Goal: Task Accomplishment & Management: Complete application form

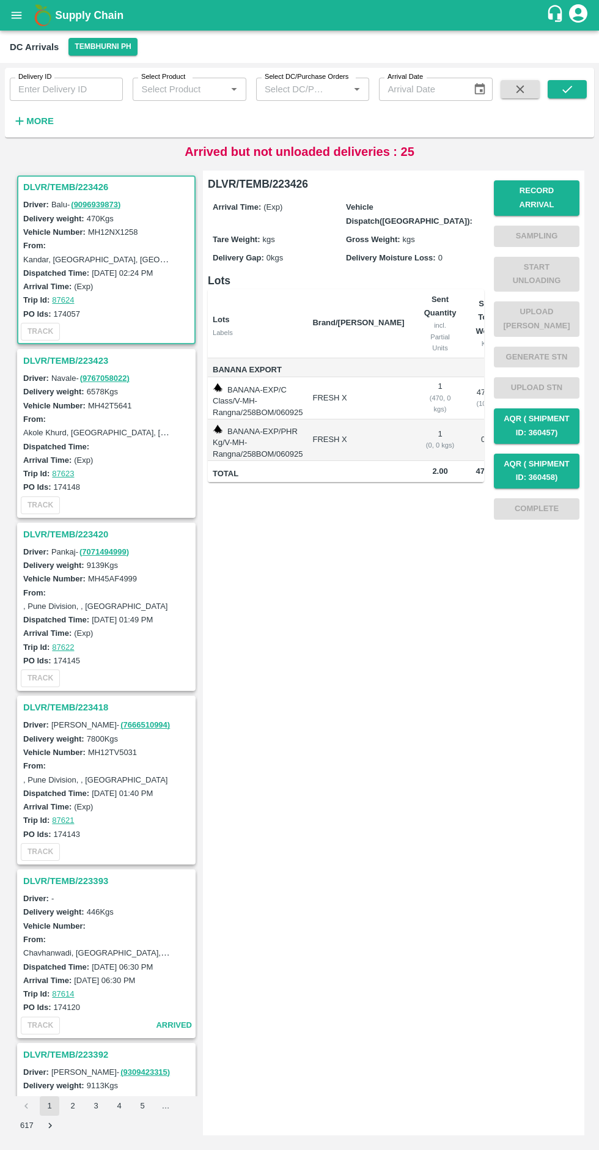
click at [80, 51] on button "Tembhurni PH" at bounding box center [102, 47] width 68 height 18
click at [93, 67] on li "Tembhurni PH" at bounding box center [98, 71] width 85 height 21
click at [88, 534] on h3 "DLVR/TEMB/223420" at bounding box center [108, 534] width 170 height 16
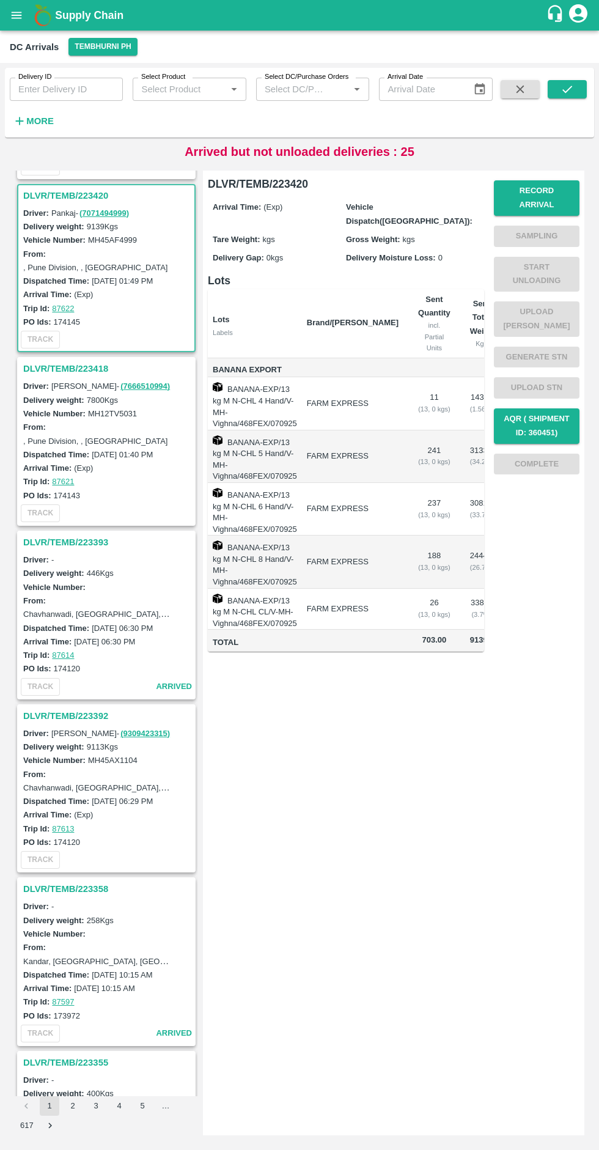
scroll to position [351, 0]
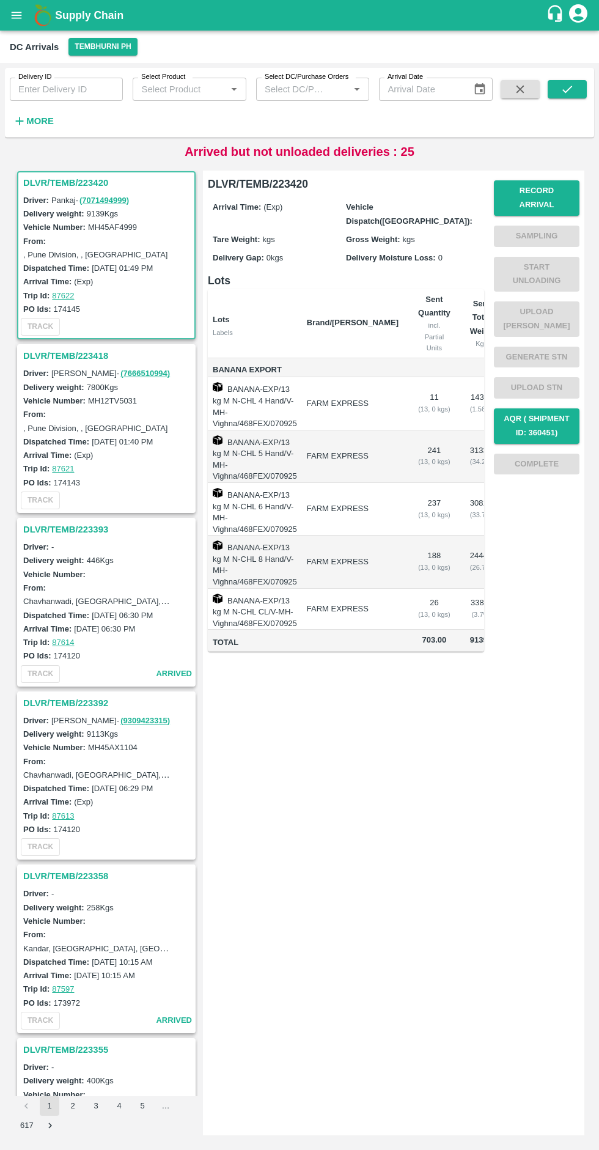
click at [548, 185] on button "Record Arrival" at bounding box center [537, 197] width 86 height 35
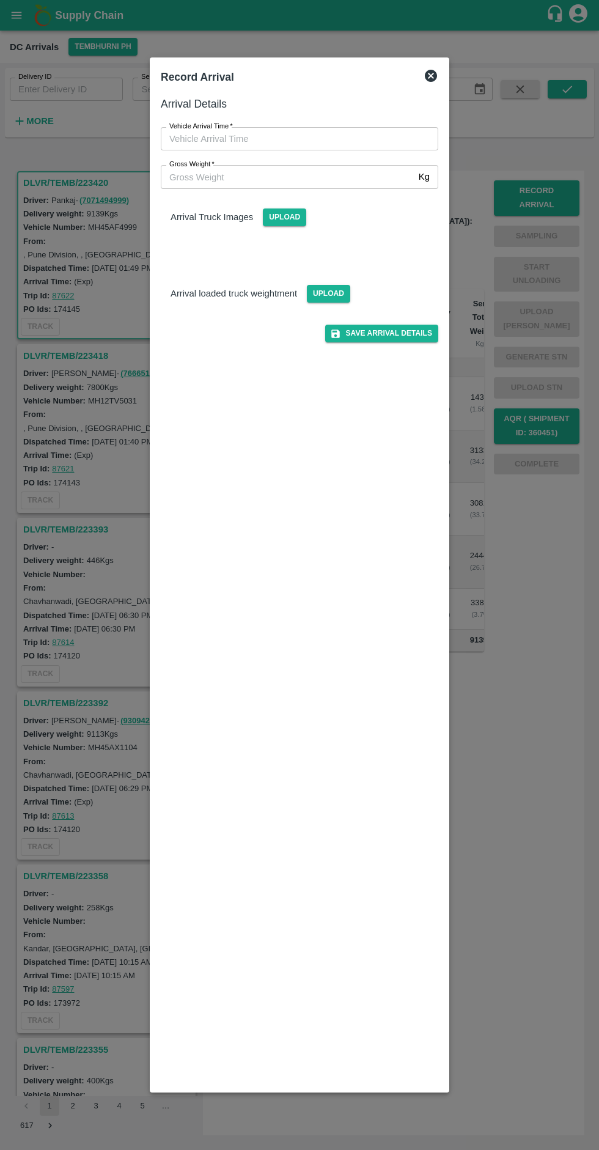
click at [234, 142] on input "Vehicle Arrival Time   *" at bounding box center [295, 138] width 269 height 23
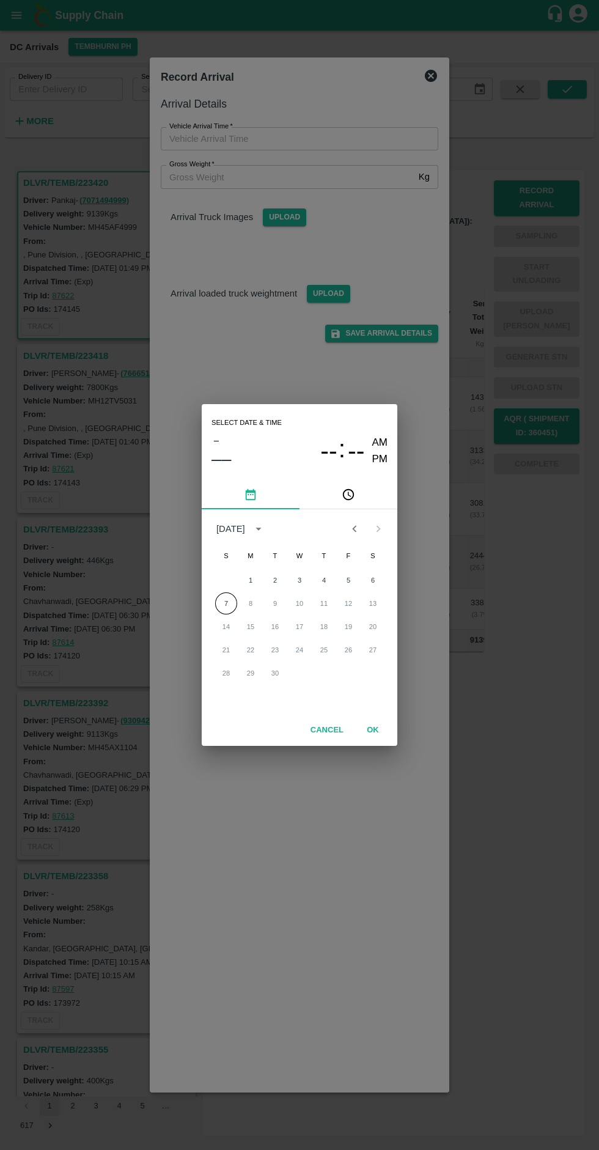
click at [220, 603] on button "7" at bounding box center [226, 603] width 22 height 22
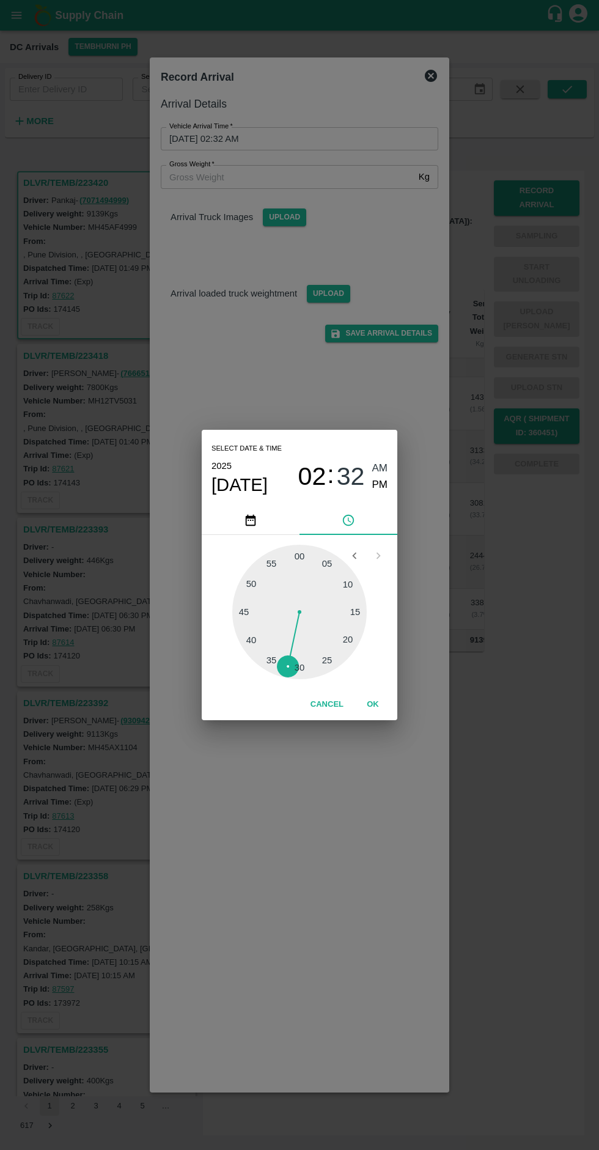
click at [381, 485] on span "PM" at bounding box center [380, 485] width 16 height 17
type input "[DATE] 02:32 PM"
click at [384, 487] on span "PM" at bounding box center [380, 485] width 16 height 17
click at [388, 705] on button "OK" at bounding box center [372, 704] width 39 height 21
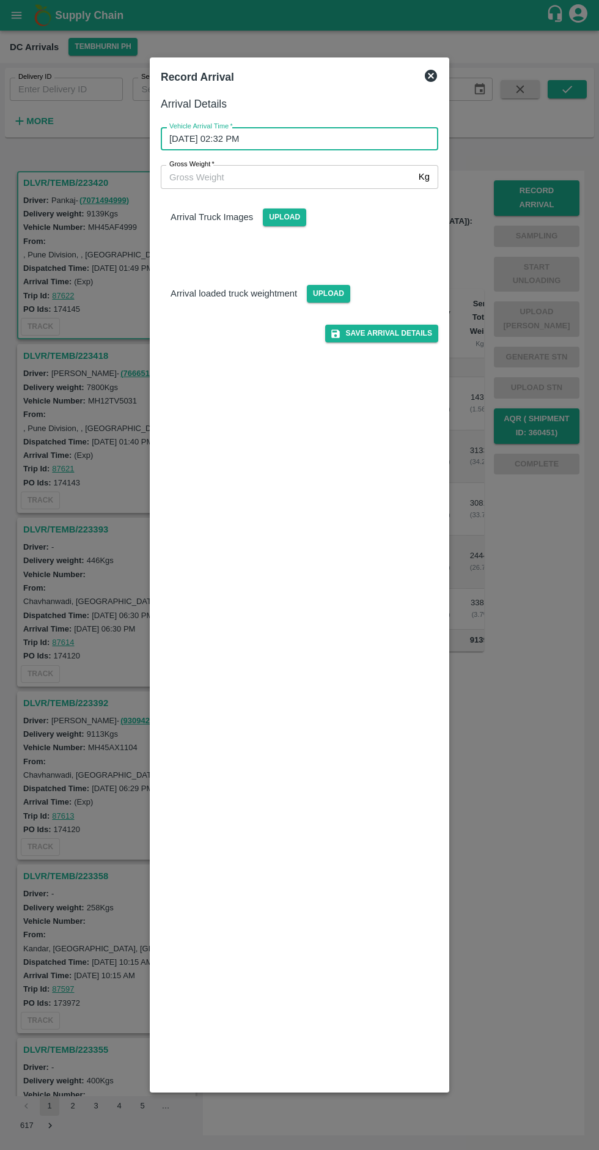
click at [224, 180] on input "Gross Weight   *" at bounding box center [287, 176] width 253 height 23
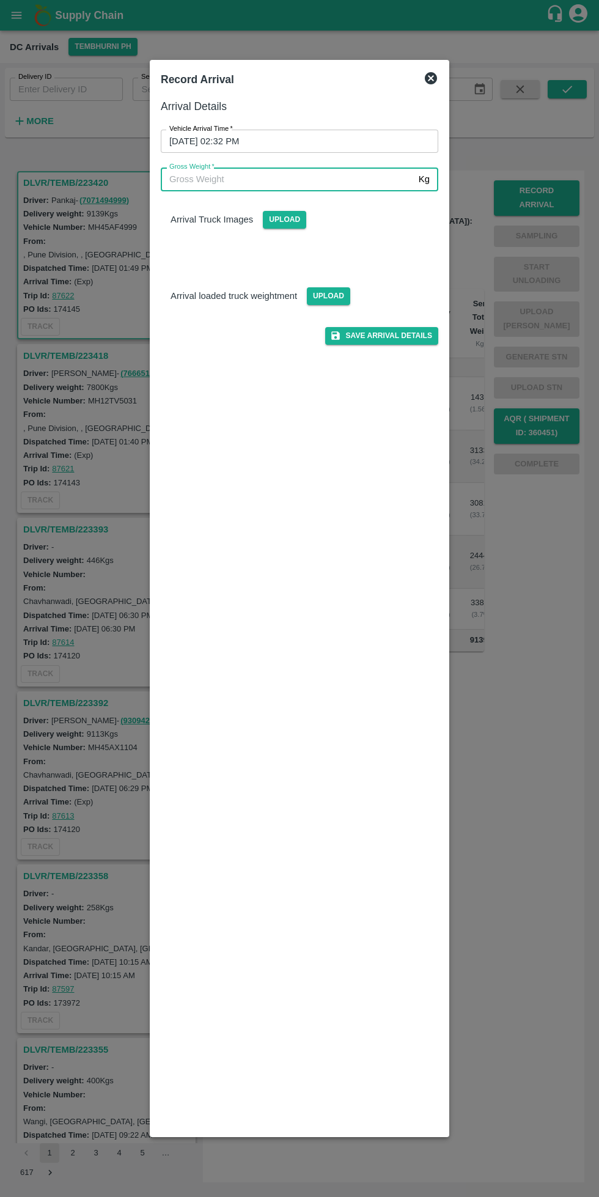
click at [227, 180] on input "Gross Weight   *" at bounding box center [287, 178] width 253 height 23
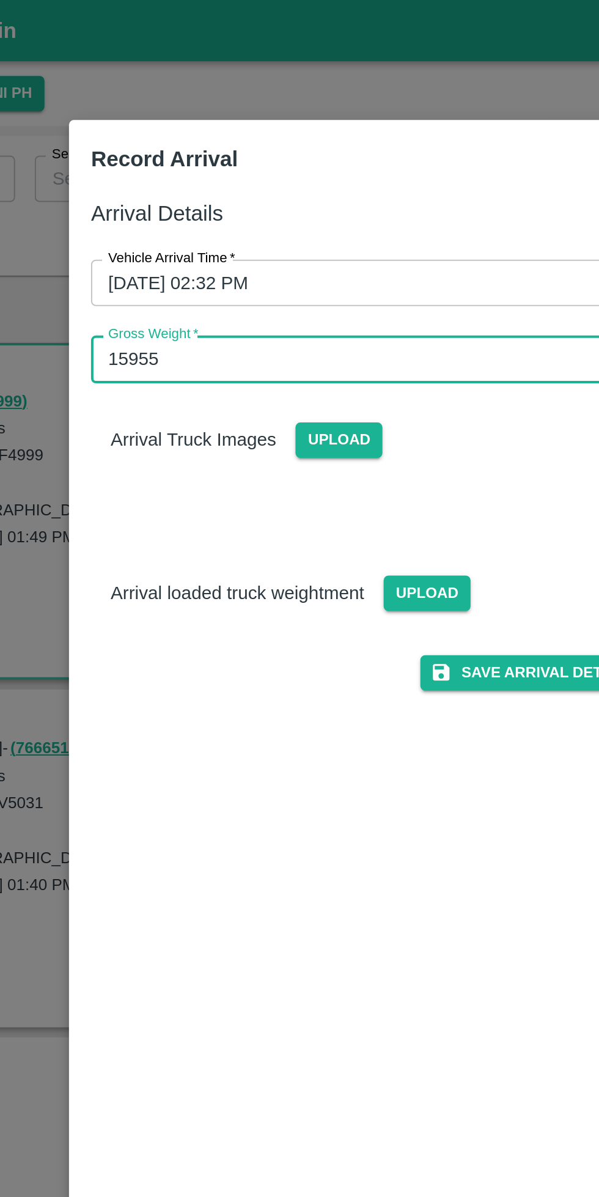
type input "15955"
click at [233, 222] on p "Arrival Truck Images" at bounding box center [212, 219] width 83 height 13
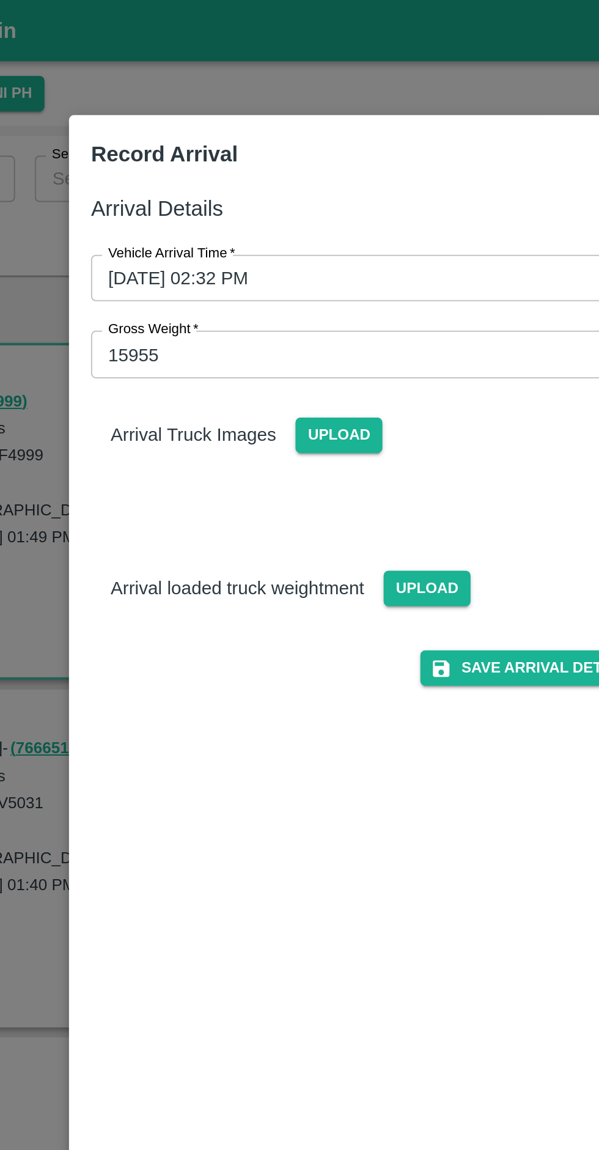
click at [294, 221] on span "Upload" at bounding box center [284, 217] width 43 height 18
click at [0, 0] on input "Upload" at bounding box center [0, 0] width 0 height 0
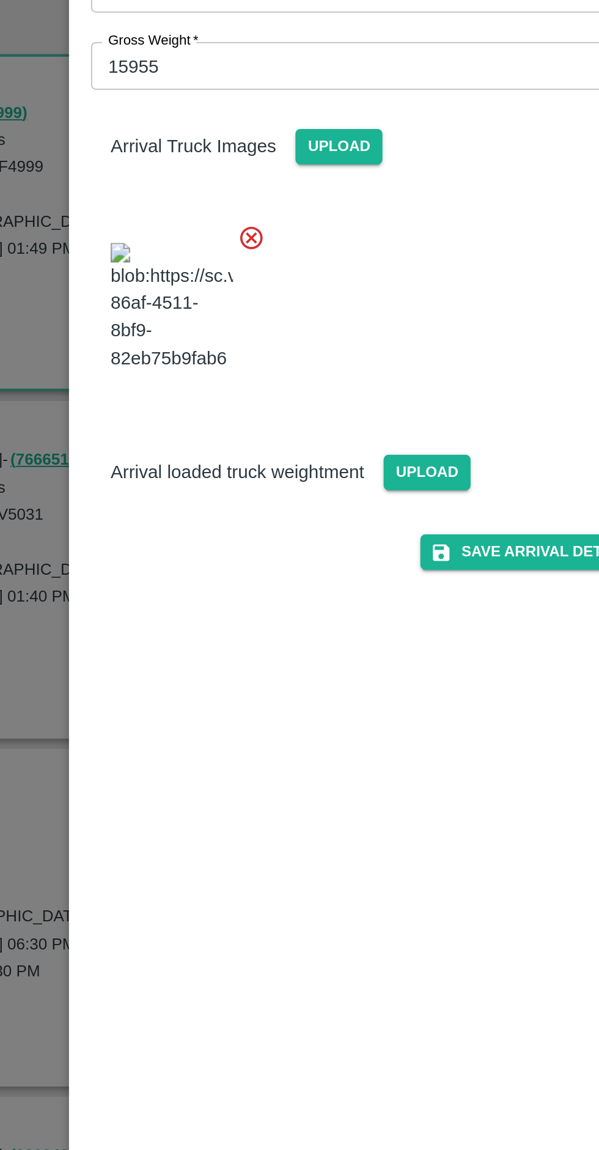
click at [324, 389] on span "Upload" at bounding box center [328, 380] width 43 height 18
click at [0, 0] on input "Upload" at bounding box center [0, 0] width 0 height 0
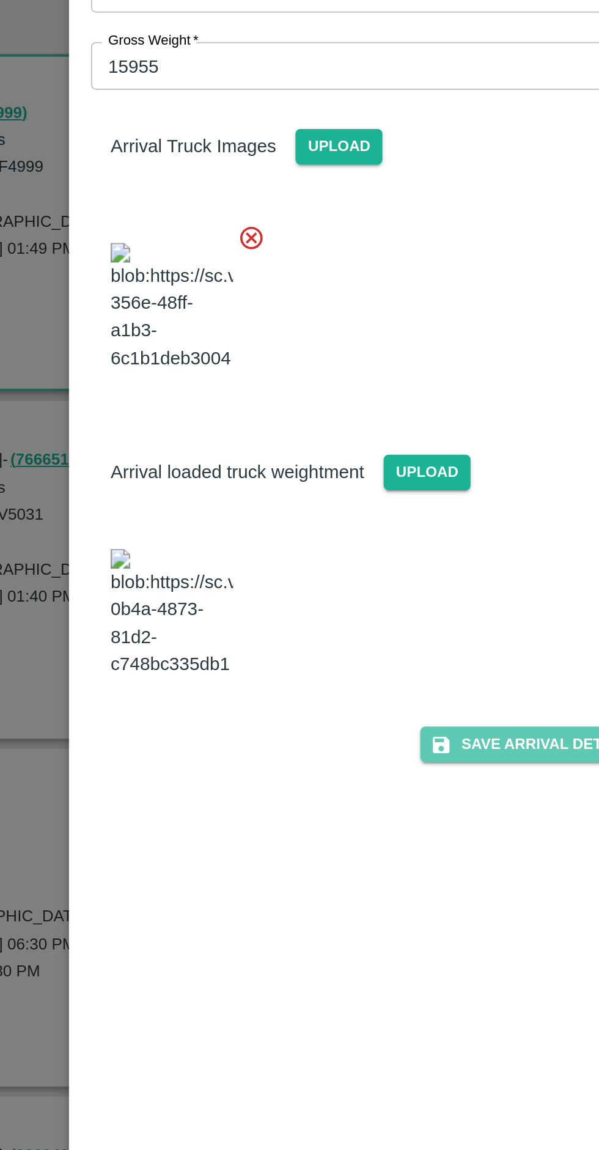
click at [370, 524] on button "Save Arrival Details" at bounding box center [381, 516] width 113 height 18
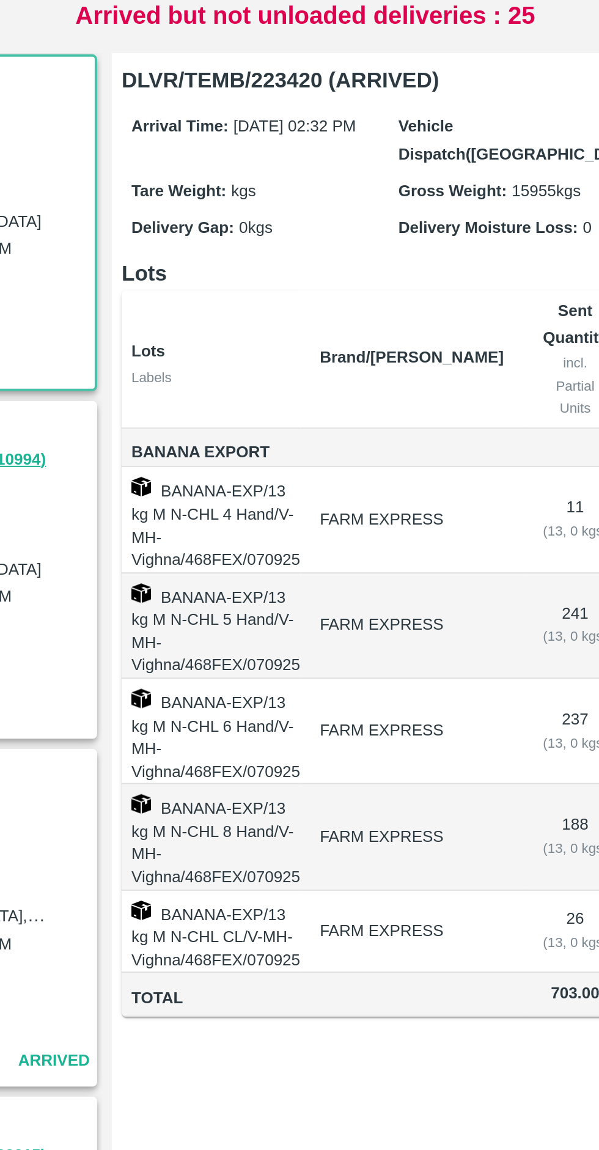
scroll to position [0, 0]
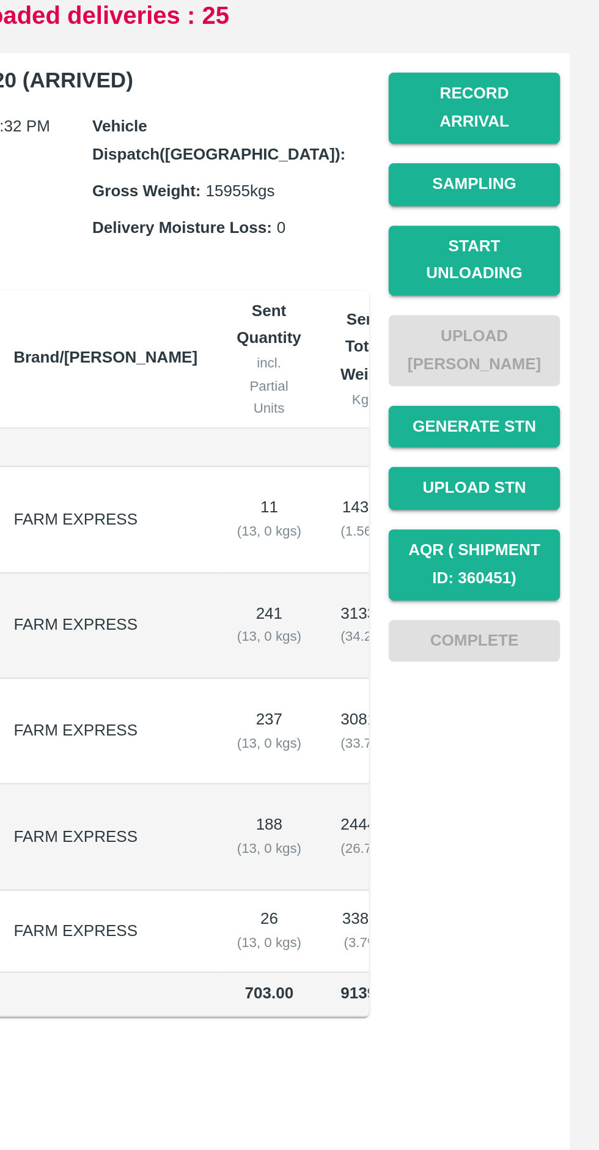
click at [551, 184] on button "Record Arrival" at bounding box center [537, 197] width 86 height 35
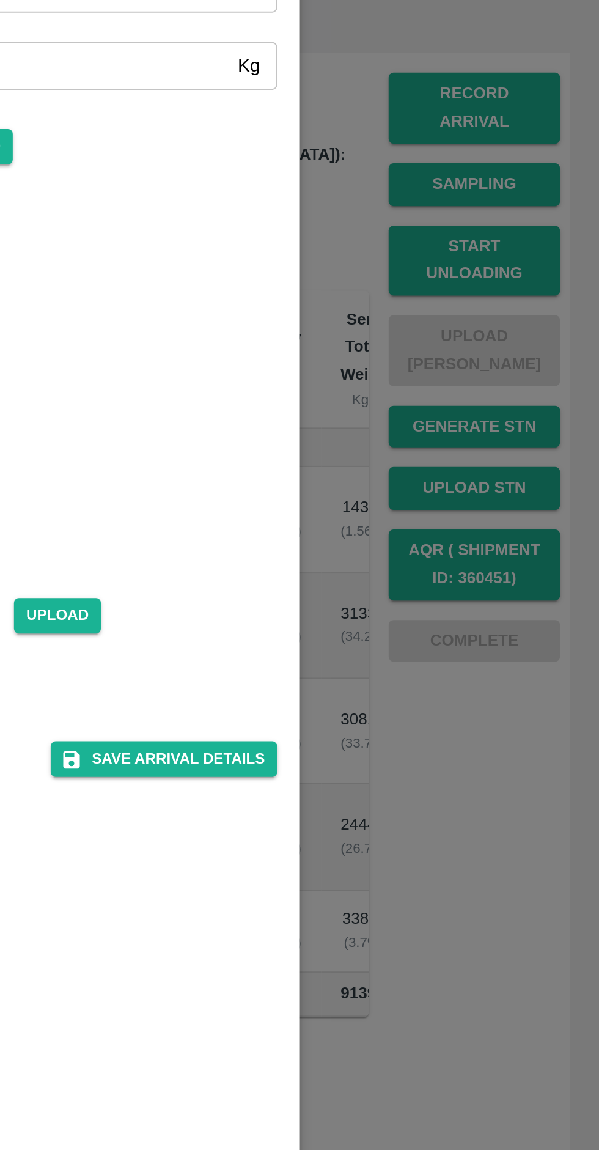
click at [393, 532] on button "Save Arrival Details" at bounding box center [381, 523] width 113 height 18
